Goal: Information Seeking & Learning: Check status

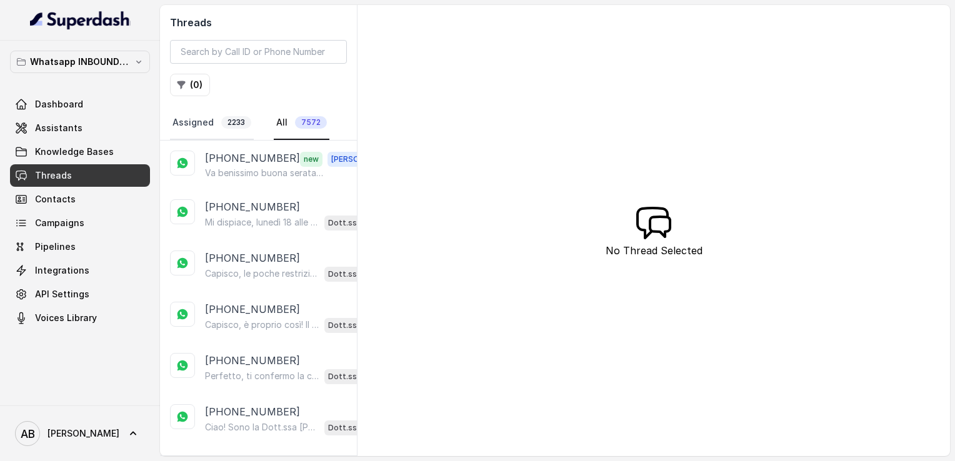
click at [196, 119] on link "Assigned 2233" at bounding box center [212, 123] width 84 height 34
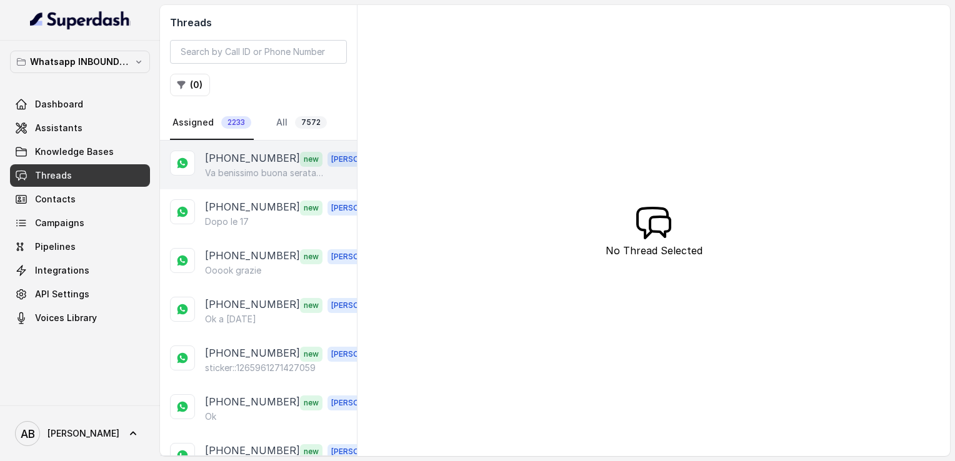
click at [261, 159] on p "[PHONE_NUMBER]" at bounding box center [252, 159] width 95 height 16
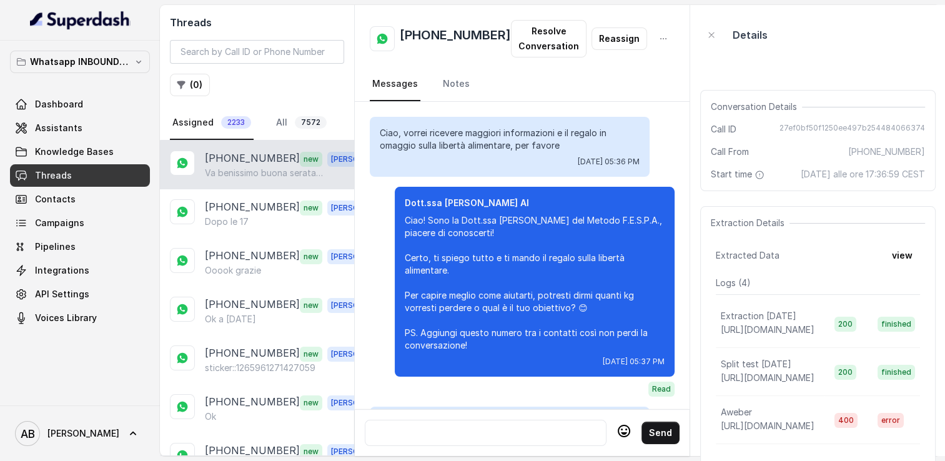
scroll to position [1722, 0]
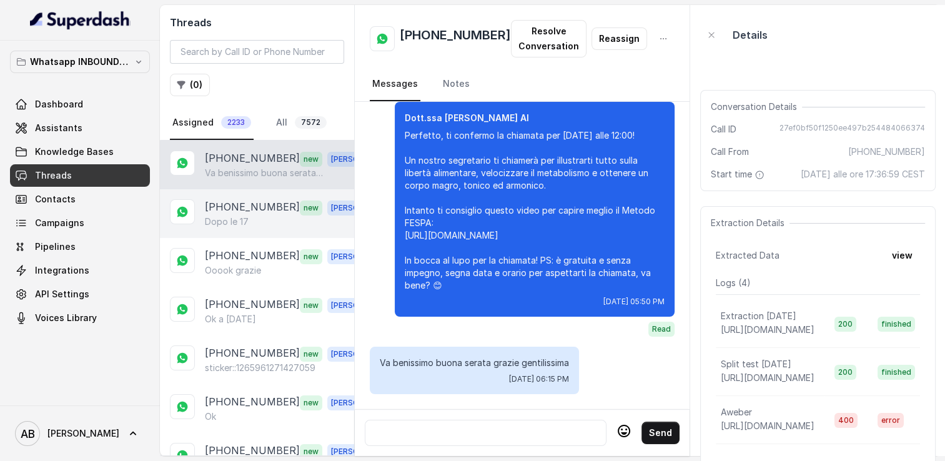
click at [244, 231] on div "[PHONE_NUMBER] new [PERSON_NAME] Dopo le 17" at bounding box center [257, 213] width 194 height 49
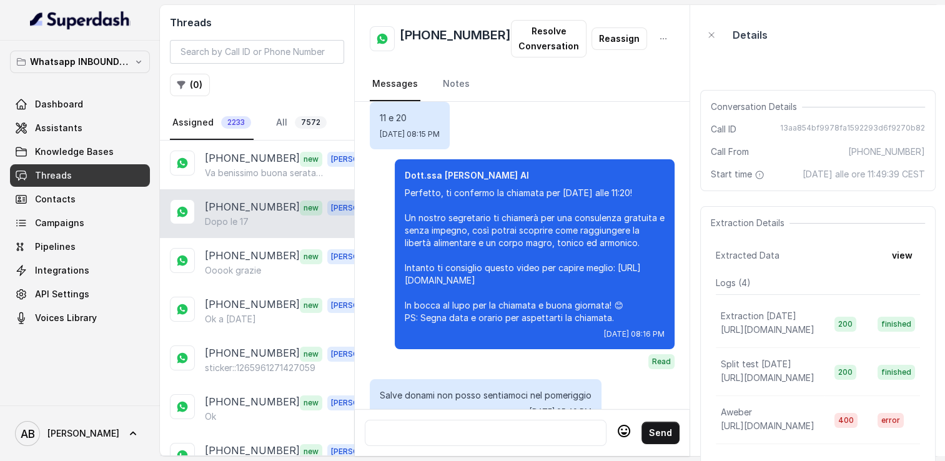
scroll to position [1859, 0]
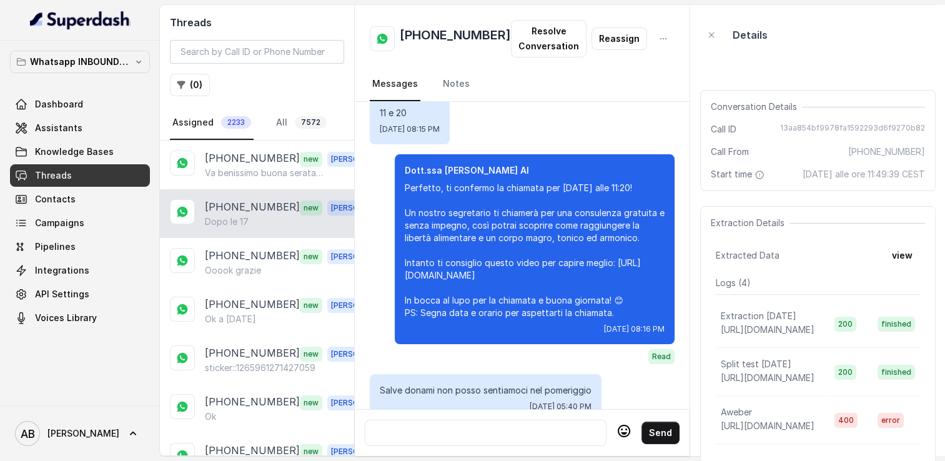
click at [434, 34] on h2 "[PHONE_NUMBER]" at bounding box center [455, 38] width 111 height 25
copy h2 "[PHONE_NUMBER]"
click at [445, 430] on div at bounding box center [485, 432] width 231 height 15
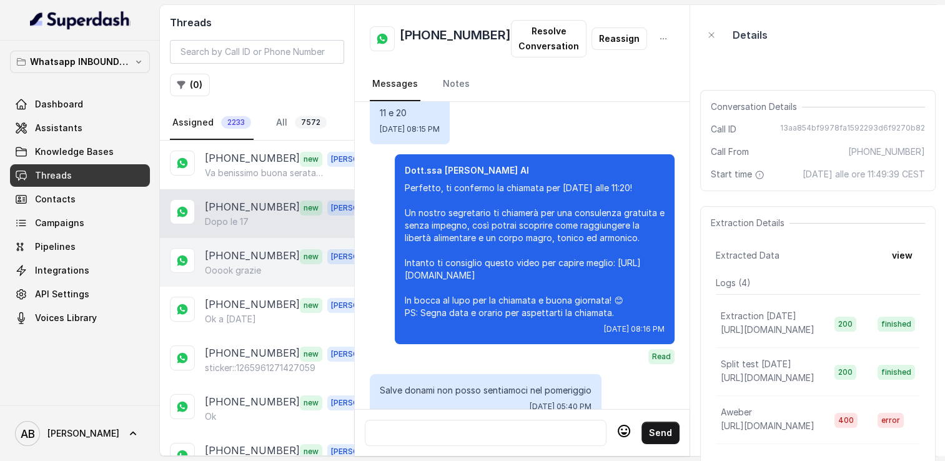
click at [251, 283] on div "[PHONE_NUMBER] new [PERSON_NAME] grazie" at bounding box center [257, 262] width 194 height 49
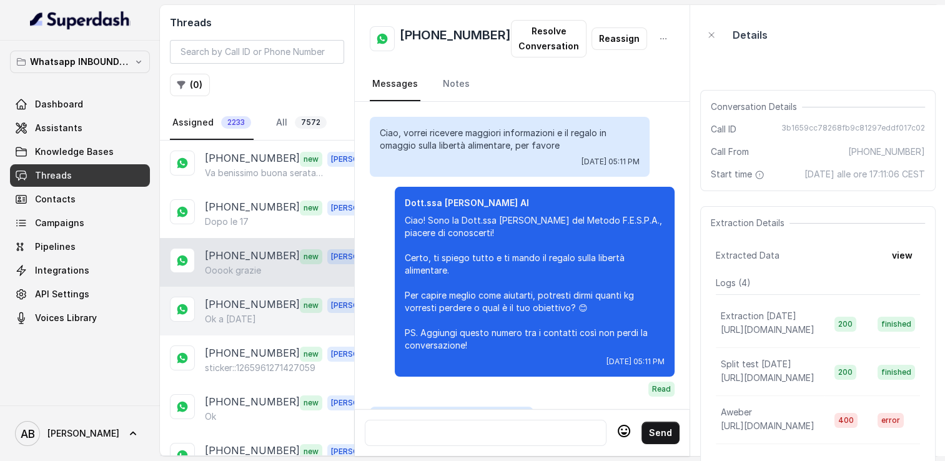
scroll to position [1674, 0]
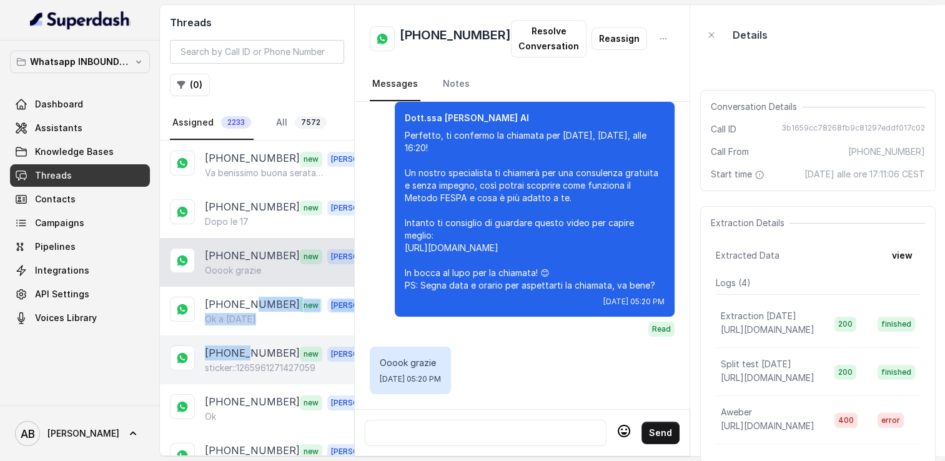
drag, startPoint x: 255, startPoint y: 302, endPoint x: 251, endPoint y: 352, distance: 50.2
click at [251, 352] on p "[PHONE_NUMBER]" at bounding box center [252, 353] width 95 height 16
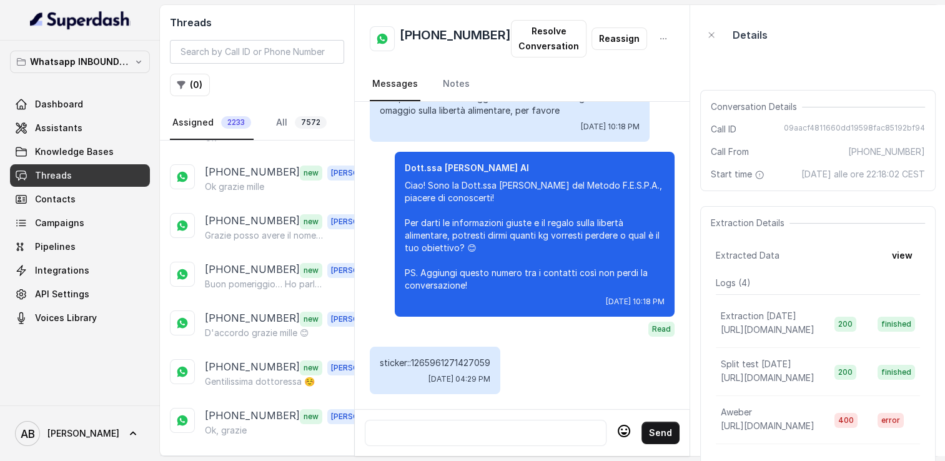
scroll to position [292, 0]
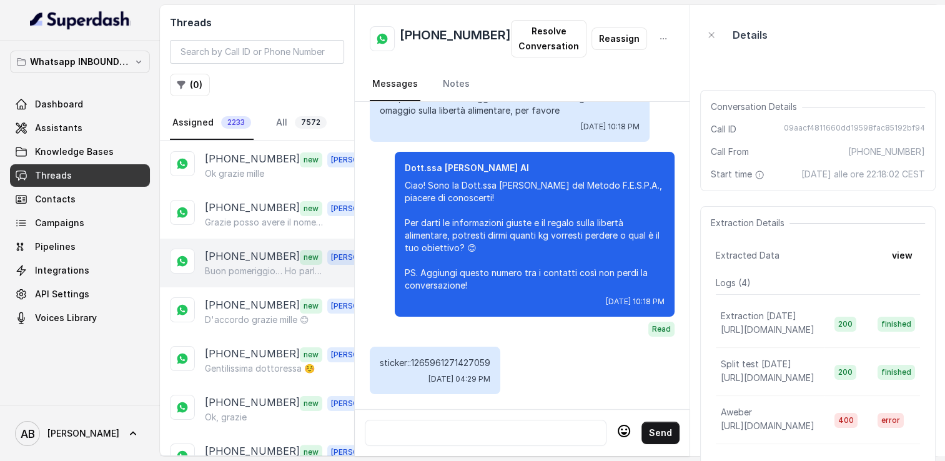
click at [247, 256] on p "[PHONE_NUMBER]" at bounding box center [252, 257] width 95 height 16
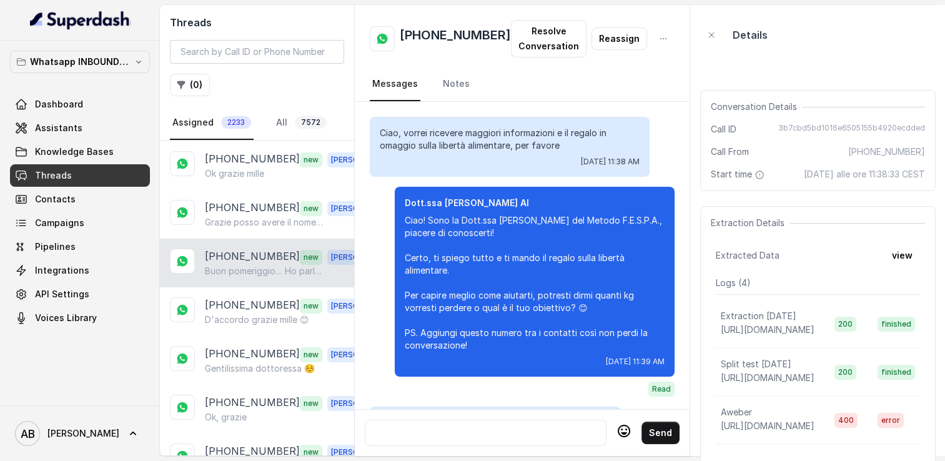
scroll to position [1589, 0]
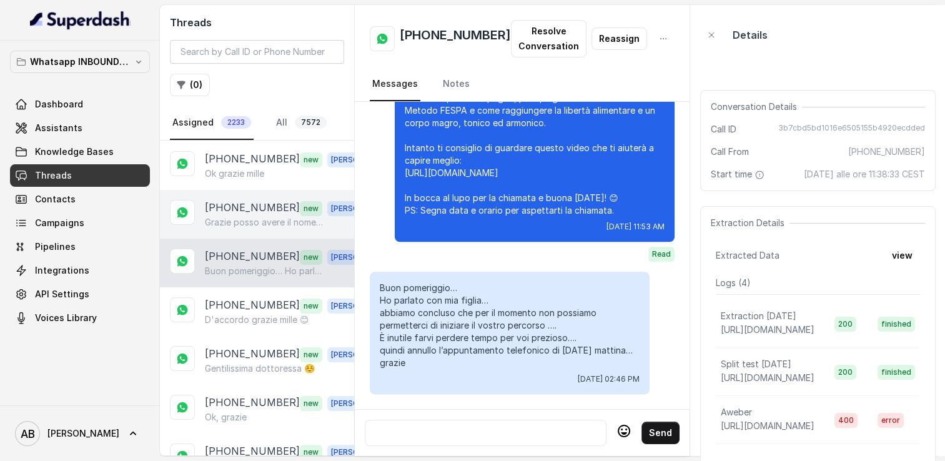
click at [244, 231] on div "[PHONE_NUMBER] new [PERSON_NAME] posso avere il nome della persona" at bounding box center [257, 214] width 194 height 49
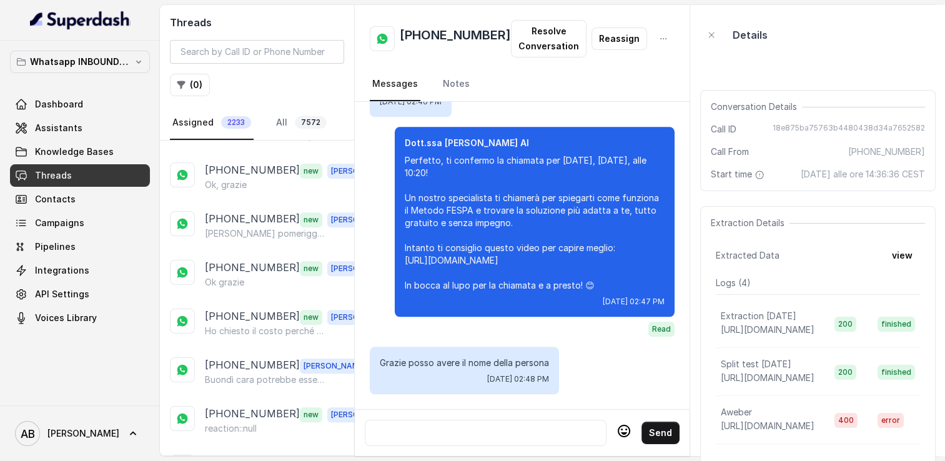
scroll to position [532, 0]
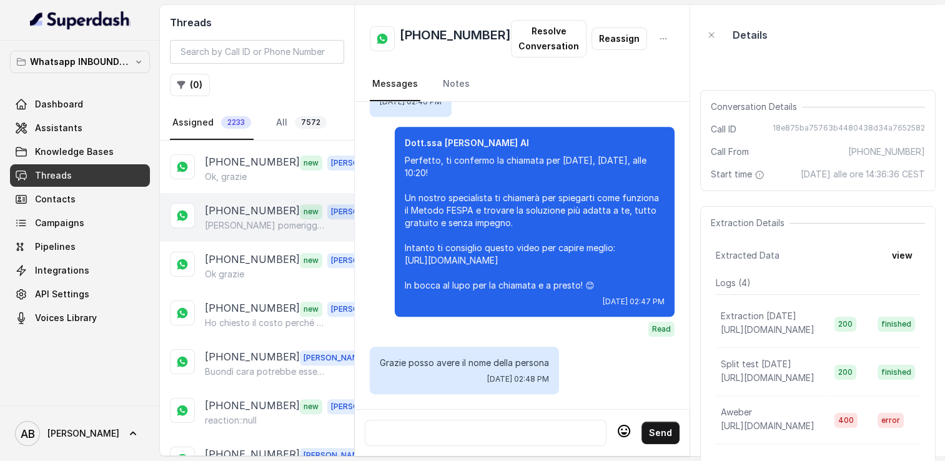
click at [252, 219] on p "[PERSON_NAME] pomeriggio signorina [PERSON_NAME] non posso fare niente perché h…" at bounding box center [265, 225] width 120 height 12
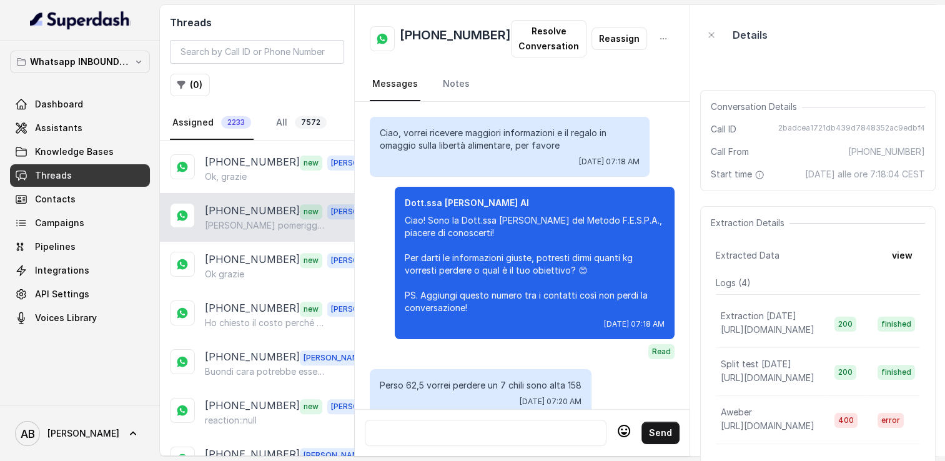
scroll to position [1649, 0]
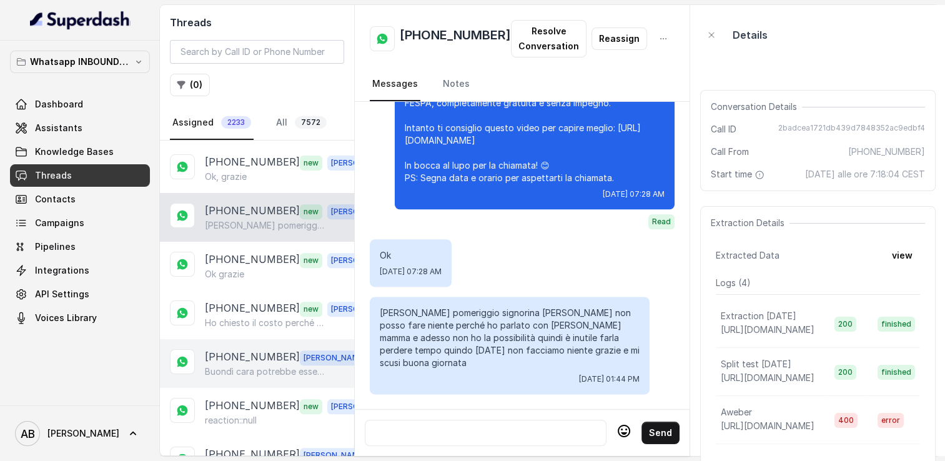
click at [235, 349] on p "[PHONE_NUMBER]" at bounding box center [252, 357] width 95 height 16
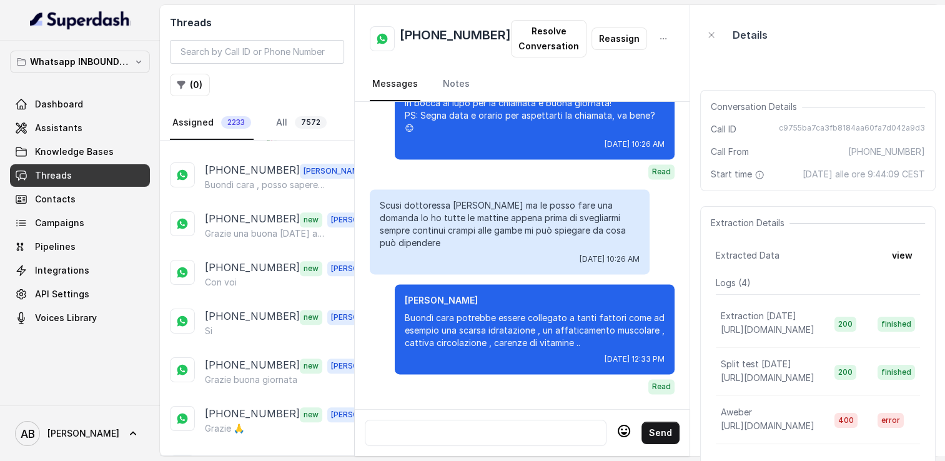
scroll to position [922, 0]
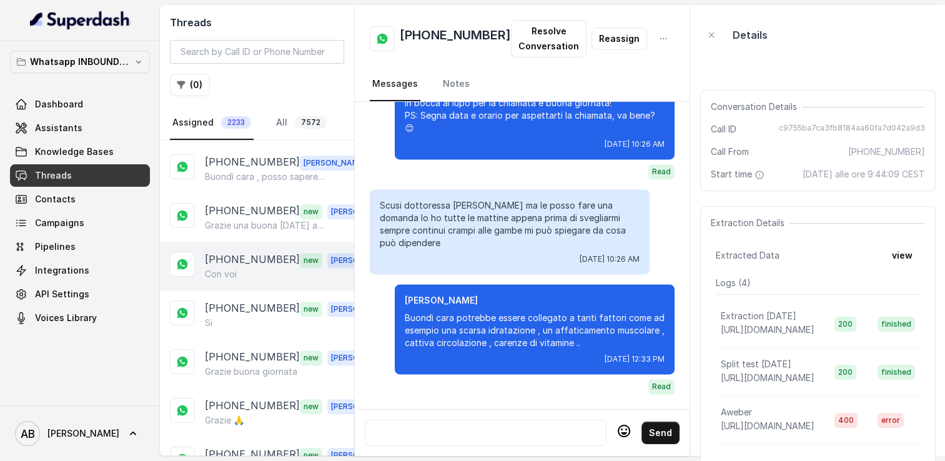
click at [284, 268] on div "Con voi" at bounding box center [292, 274] width 174 height 12
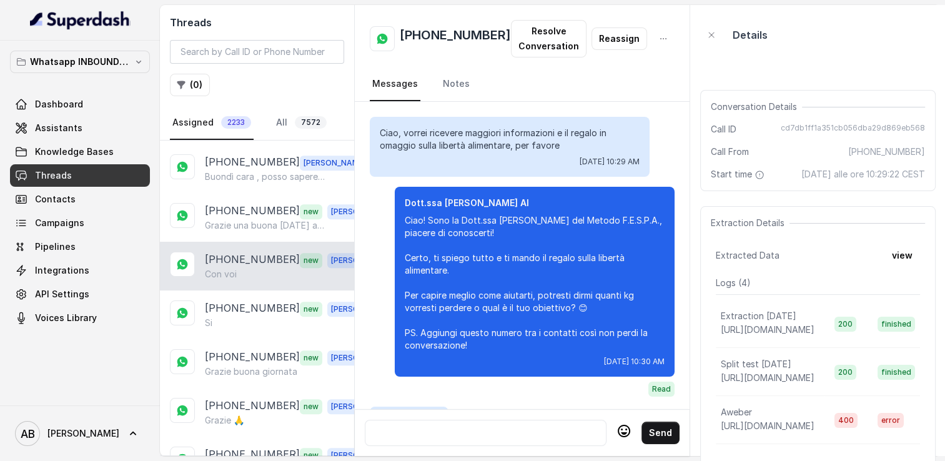
scroll to position [2037, 0]
